Goal: Find specific page/section: Find specific page/section

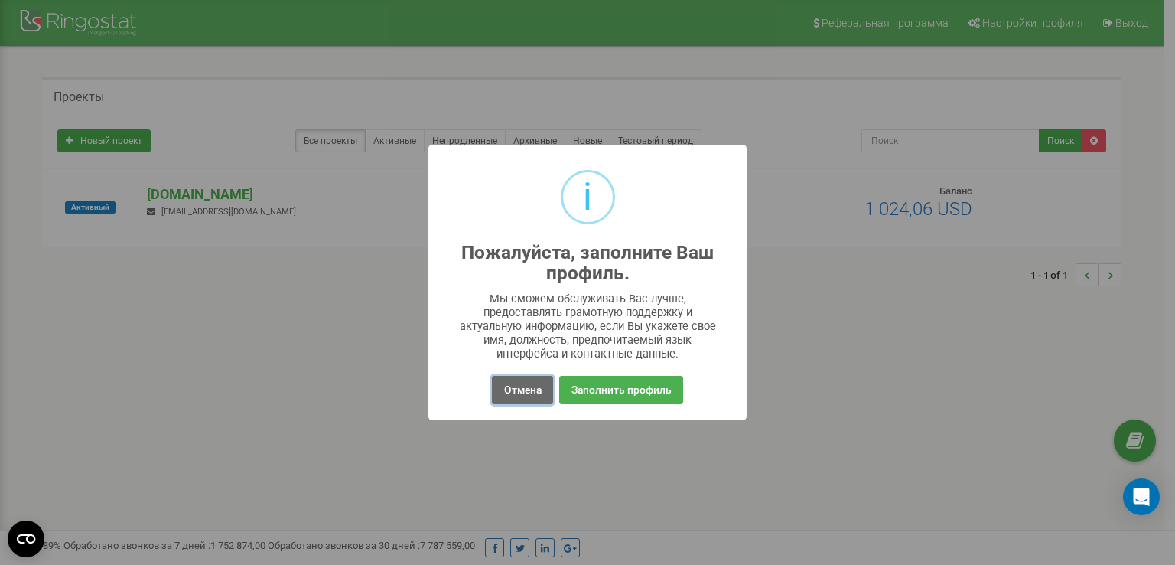
click at [526, 380] on button "Отмена" at bounding box center [522, 390] width 60 height 28
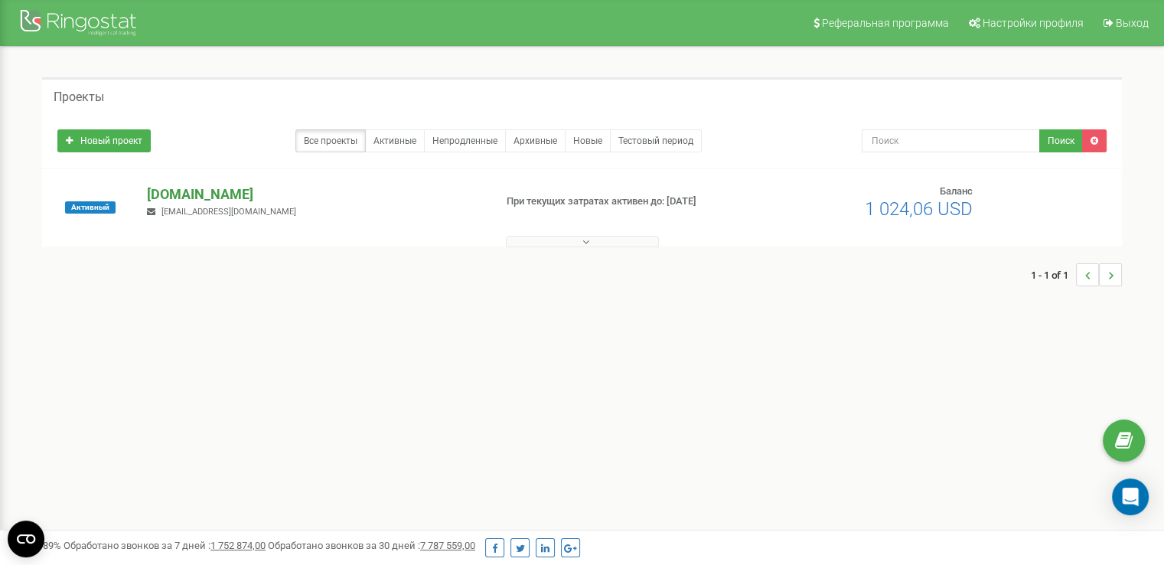
click at [165, 194] on p "[DOMAIN_NAME]" at bounding box center [314, 194] width 334 height 20
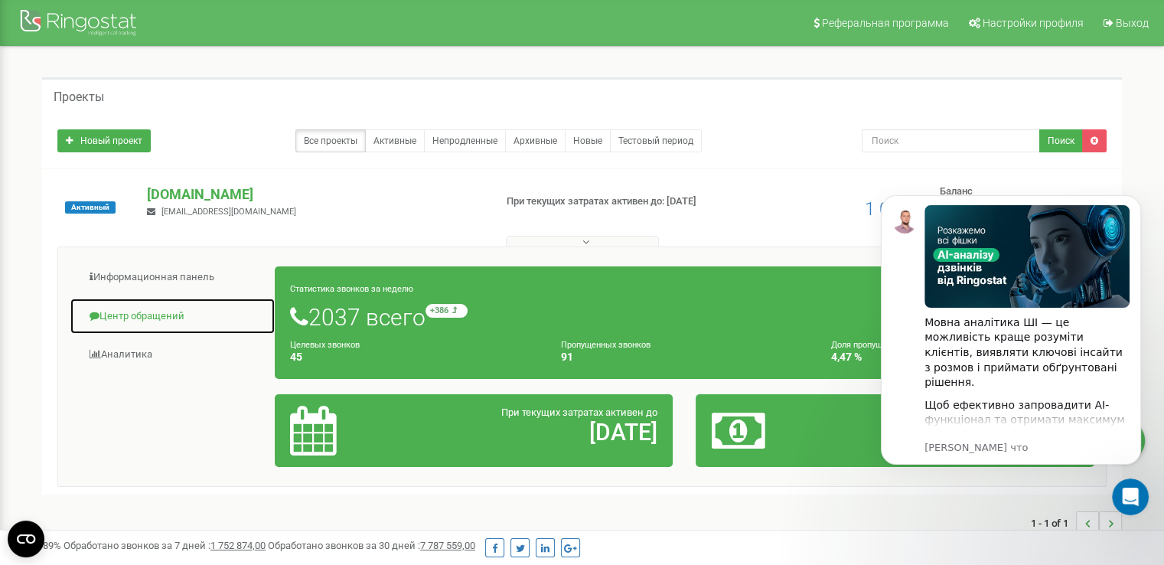
click at [141, 313] on link "Центр обращений" at bounding box center [173, 316] width 206 height 37
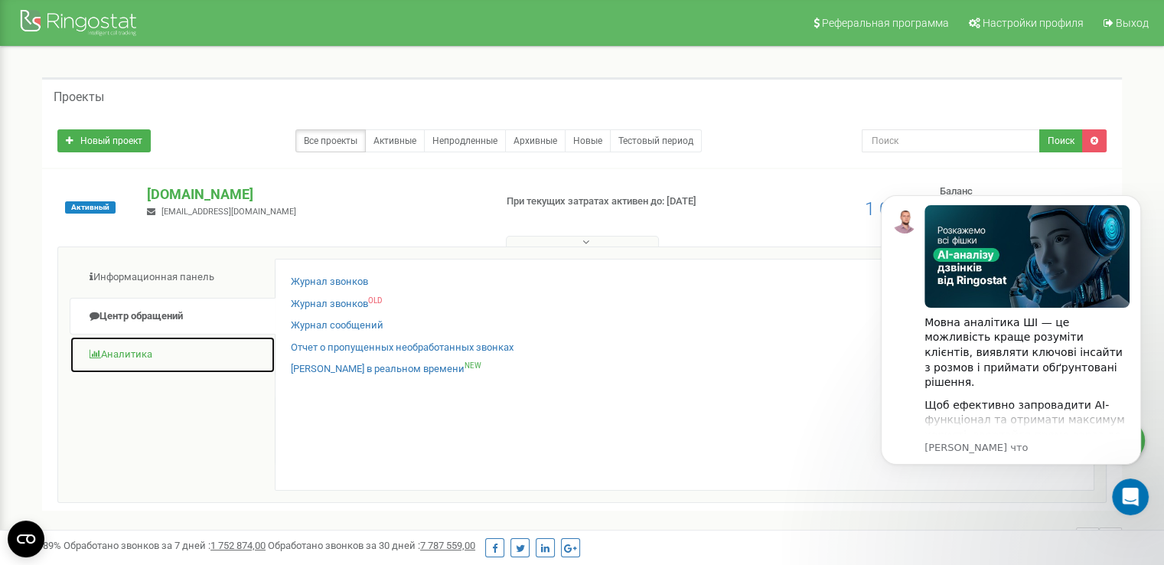
click at [182, 356] on link "Аналитика" at bounding box center [173, 354] width 206 height 37
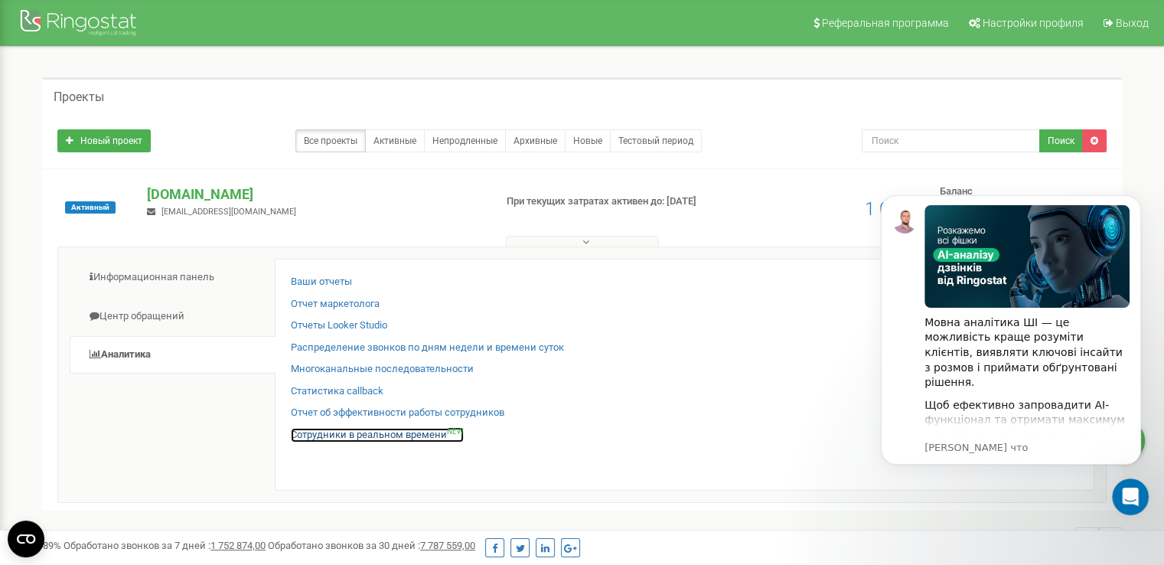
click at [340, 435] on link "Сотрудники в реальном времени NEW" at bounding box center [377, 435] width 173 height 15
